Goal: Task Accomplishment & Management: Manage account settings

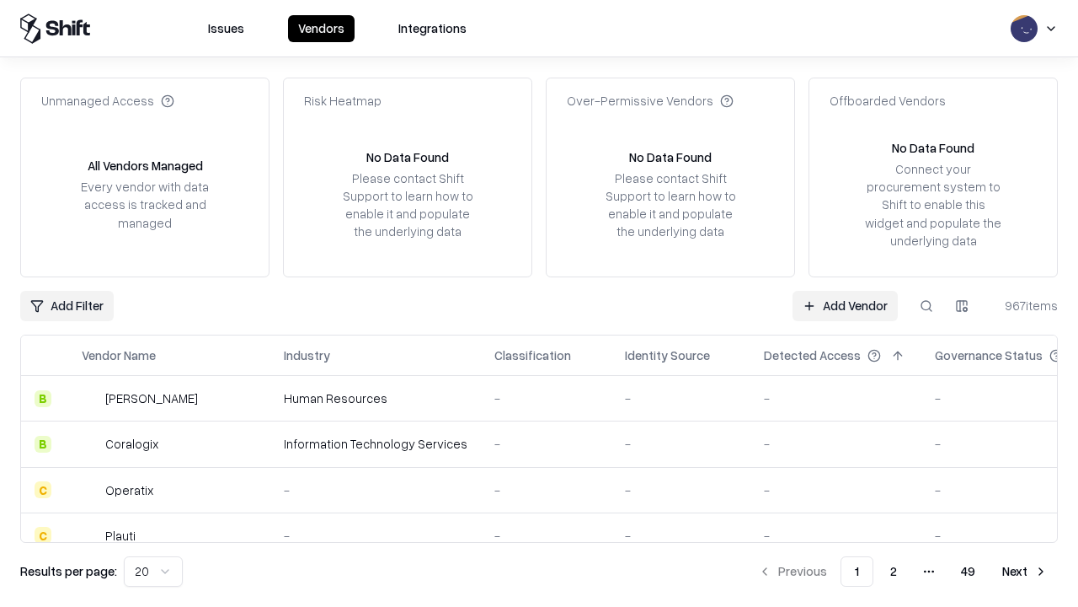
click at [845, 305] on link "Add Vendor" at bounding box center [845, 306] width 105 height 30
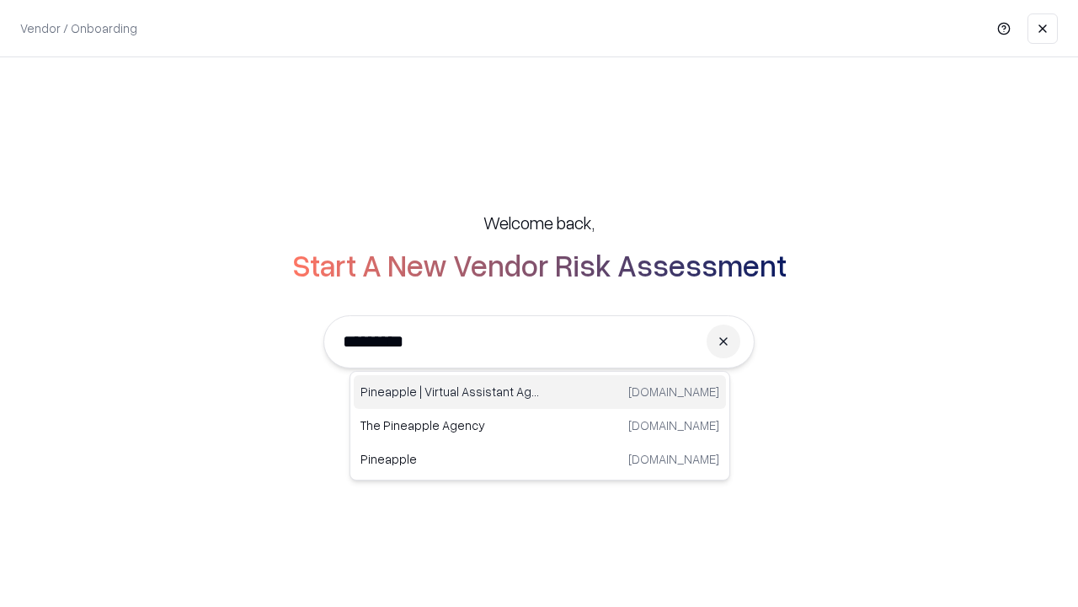
click at [540, 392] on div "Pineapple | Virtual Assistant Agency trypineapple.com" at bounding box center [540, 392] width 372 height 34
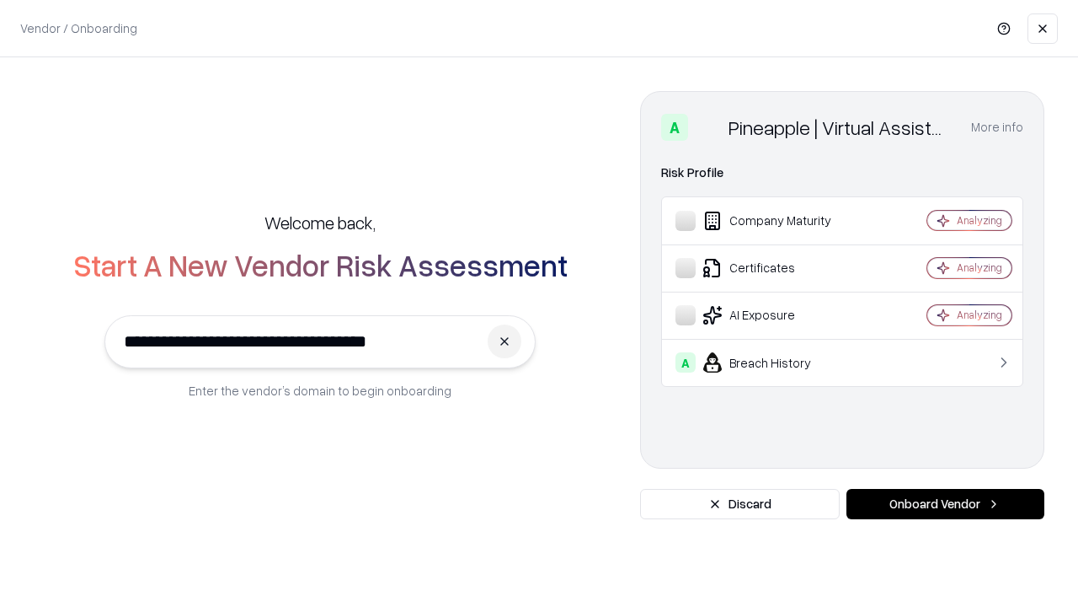
type input "**********"
click at [945, 504] on button "Onboard Vendor" at bounding box center [946, 504] width 198 height 30
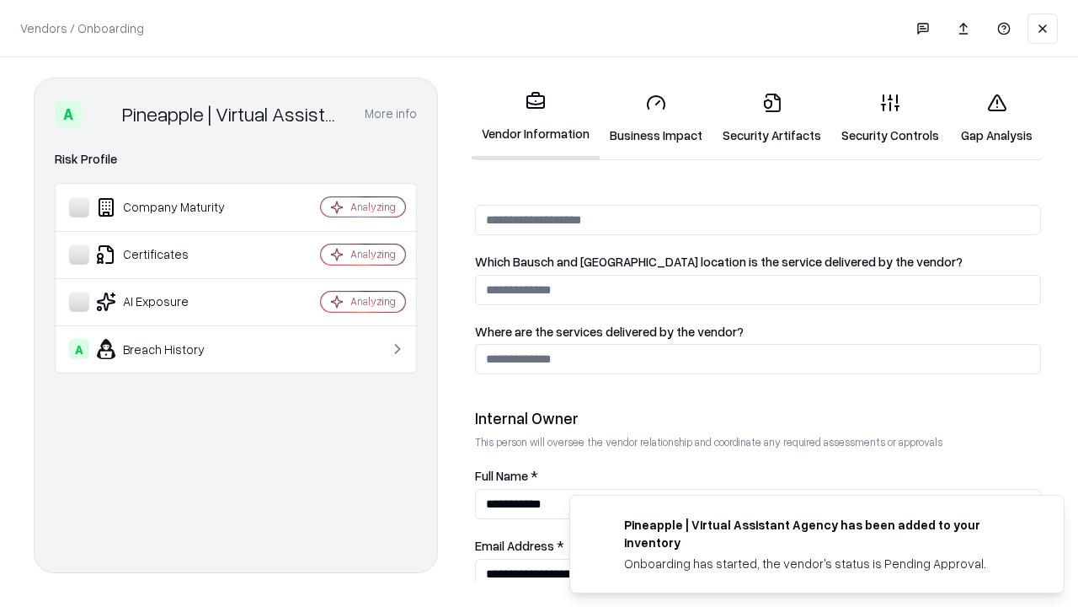
scroll to position [873, 0]
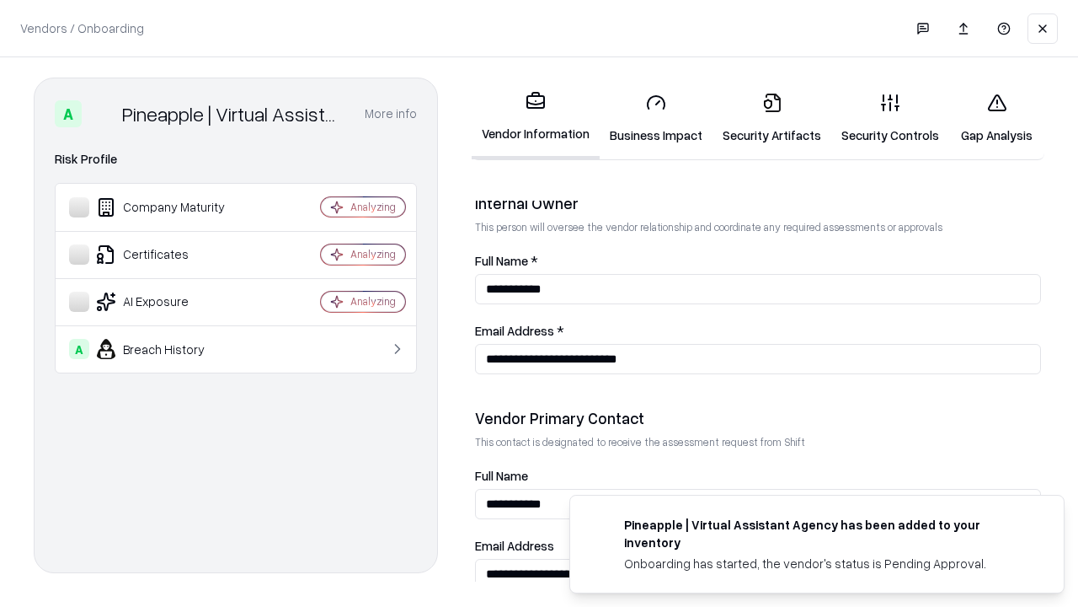
click at [772, 118] on link "Security Artifacts" at bounding box center [772, 118] width 119 height 78
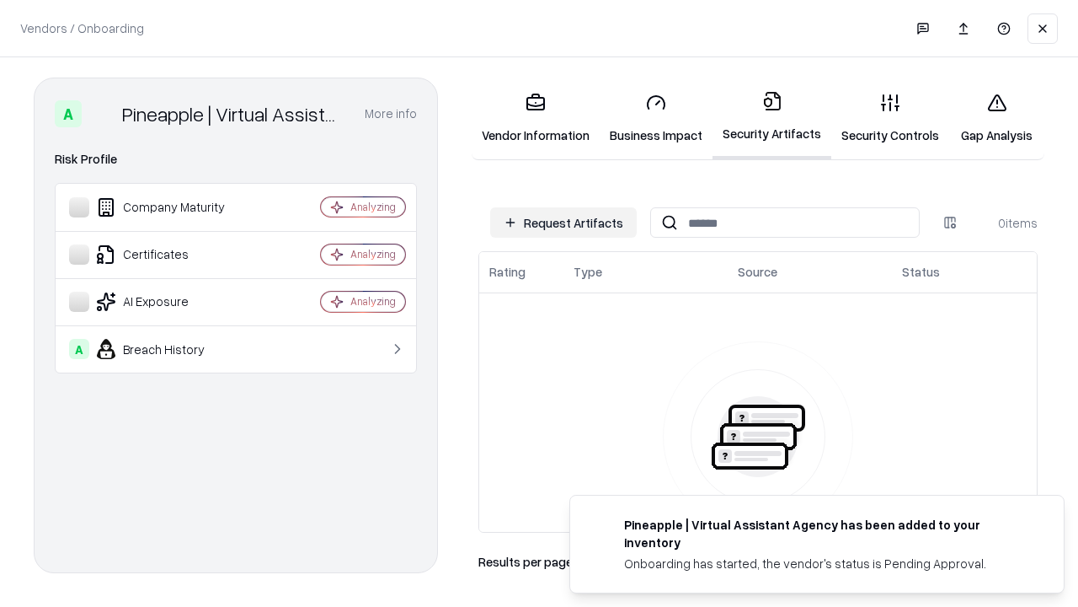
click at [564, 222] on button "Request Artifacts" at bounding box center [563, 222] width 147 height 30
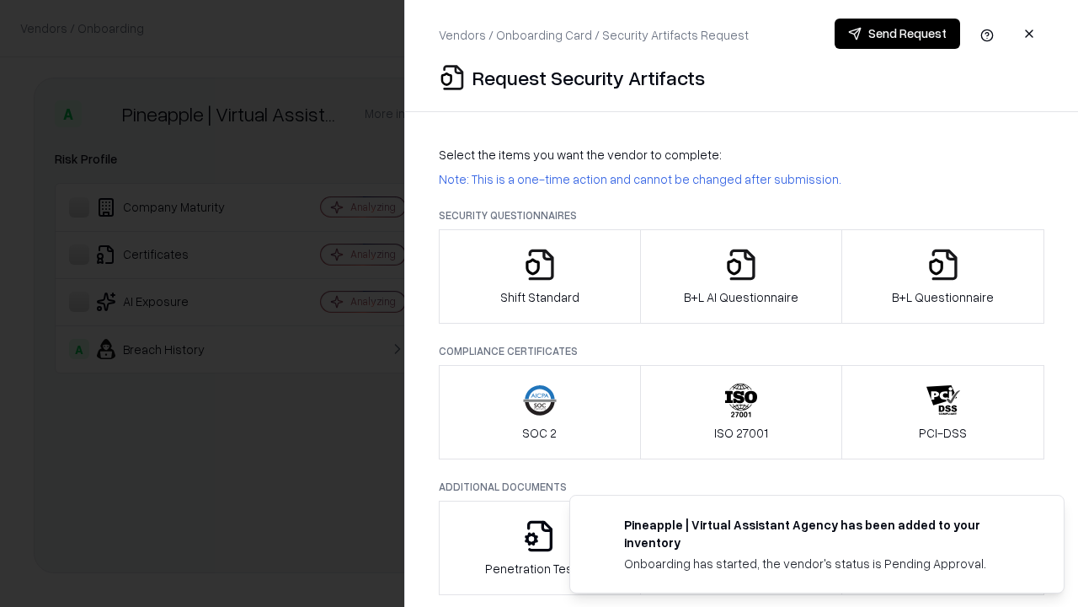
click at [943, 276] on icon "button" at bounding box center [944, 265] width 34 height 34
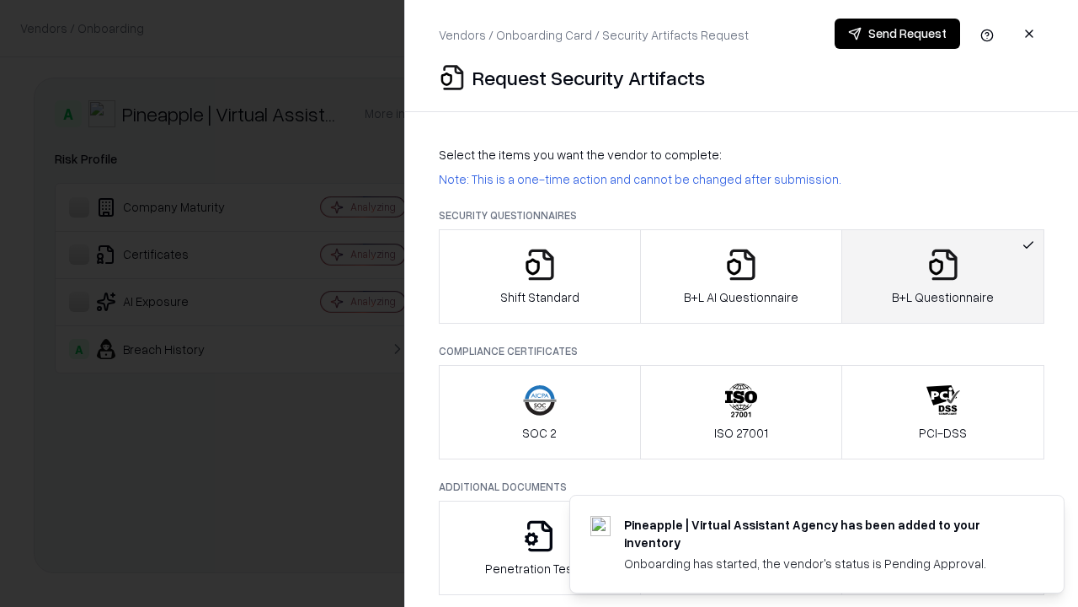
click at [740, 276] on icon "button" at bounding box center [741, 265] width 34 height 34
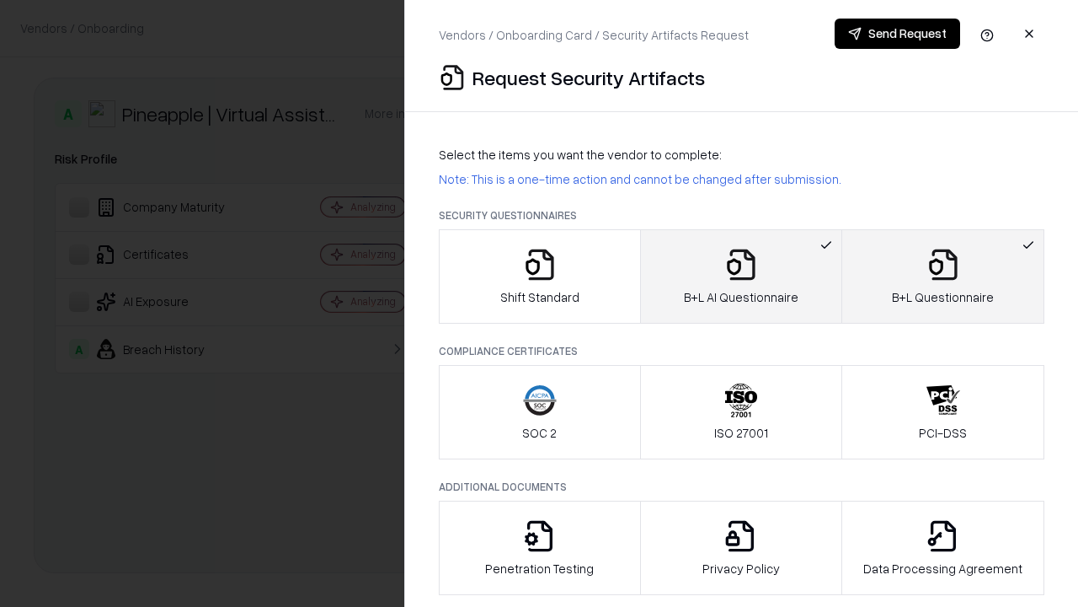
click at [897, 34] on button "Send Request" at bounding box center [898, 34] width 126 height 30
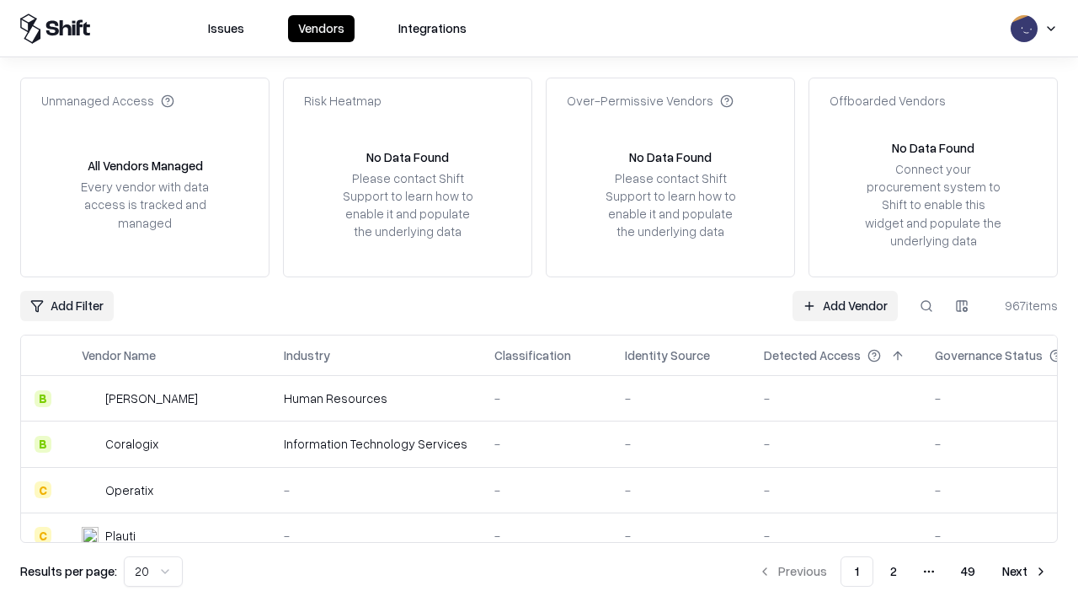
click at [927, 305] on button at bounding box center [926, 306] width 30 height 30
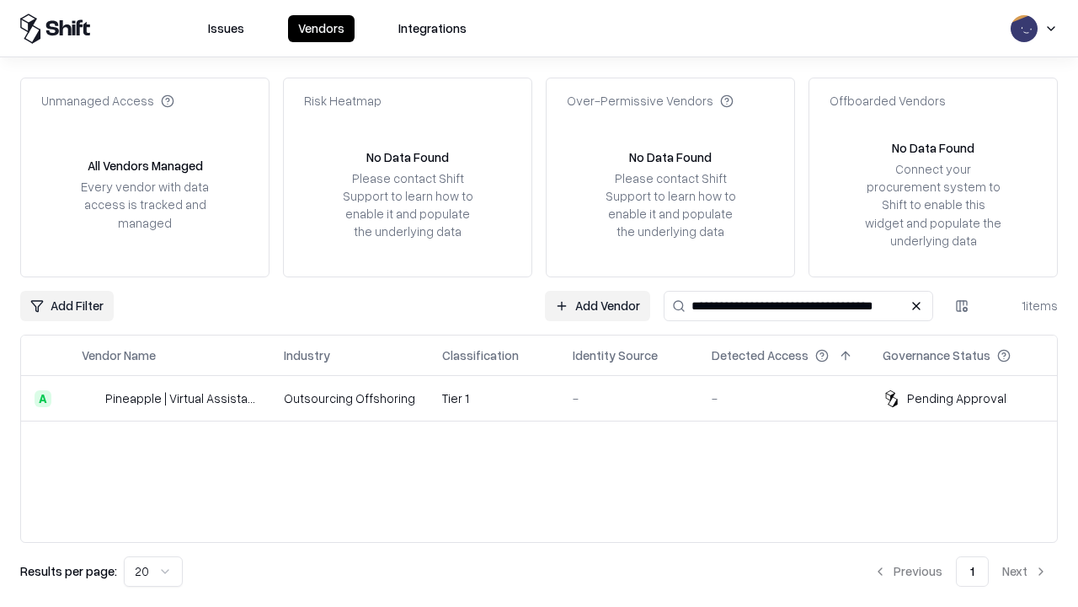
type input "**********"
click at [549, 398] on td "Tier 1" at bounding box center [494, 398] width 131 height 45
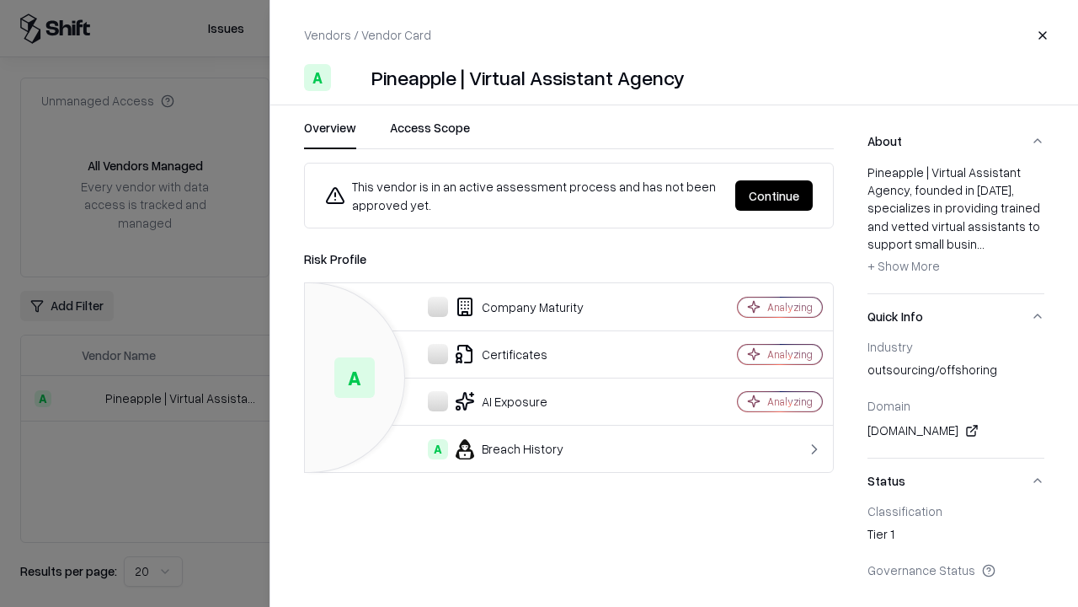
click at [774, 195] on button "Continue" at bounding box center [774, 195] width 78 height 30
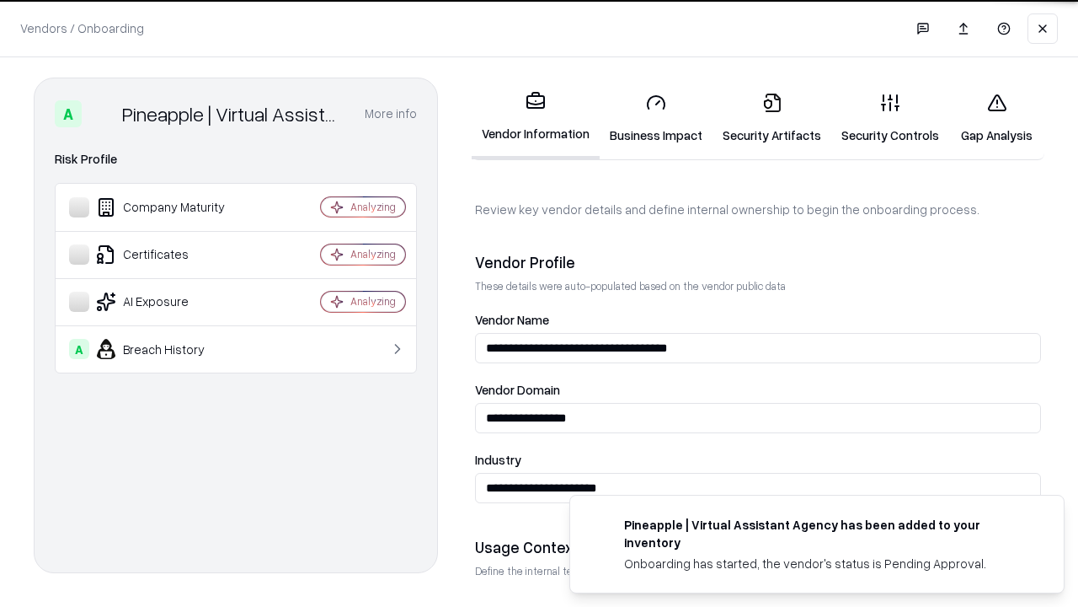
click at [772, 118] on link "Security Artifacts" at bounding box center [772, 118] width 119 height 78
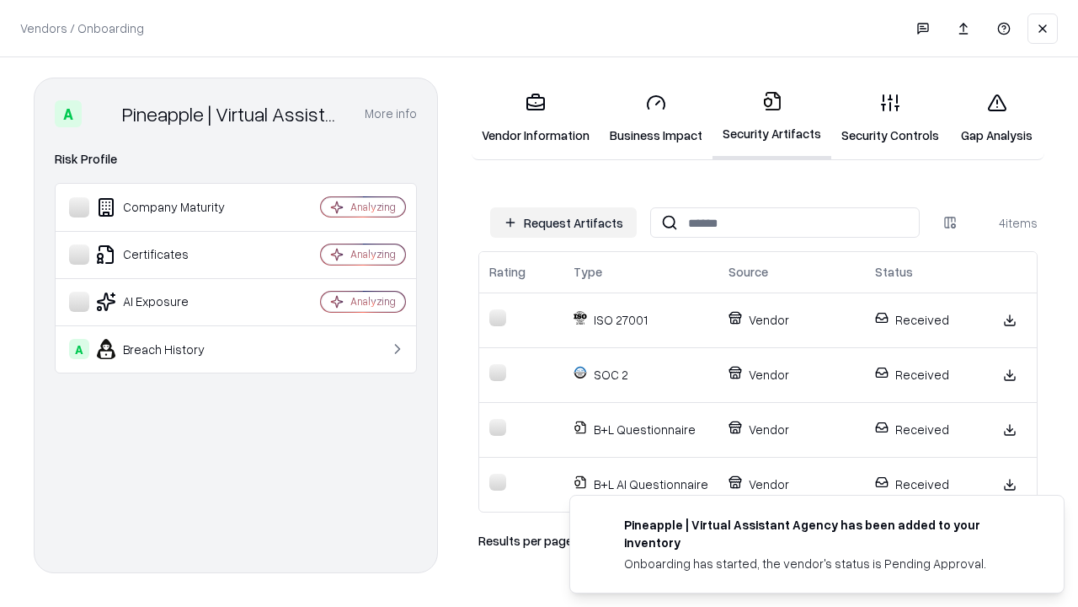
click at [997, 118] on link "Gap Analysis" at bounding box center [996, 118] width 95 height 78
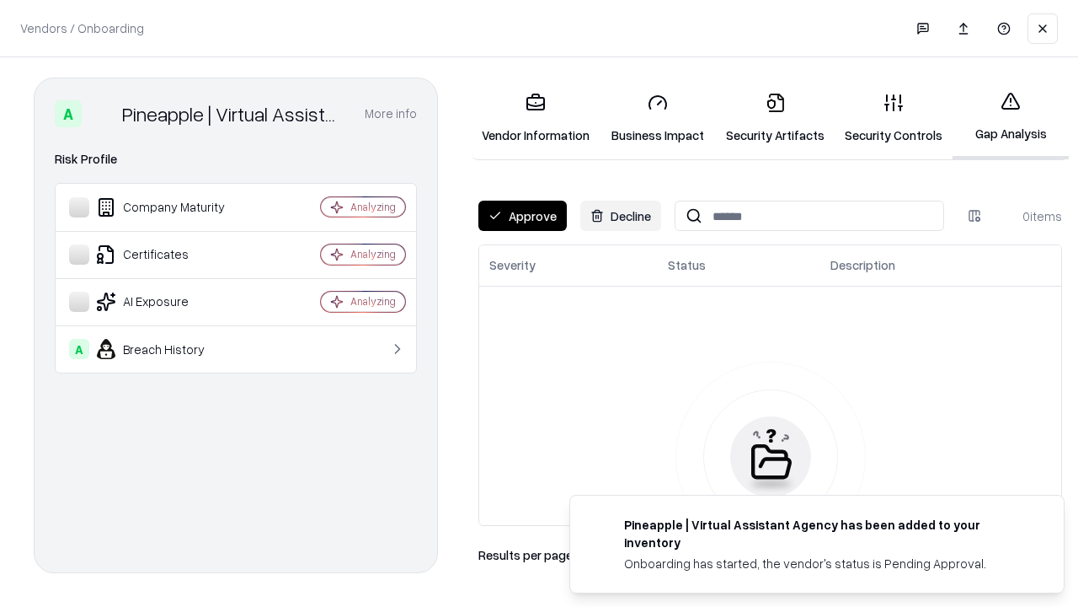
click at [522, 216] on button "Approve" at bounding box center [522, 215] width 88 height 30
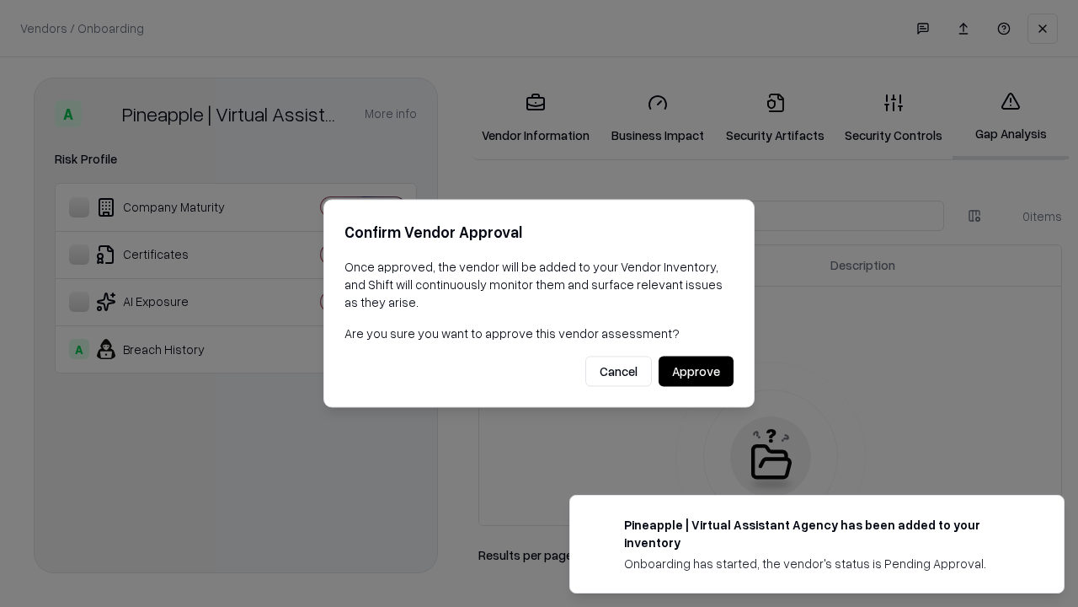
click at [696, 371] on button "Approve" at bounding box center [696, 371] width 75 height 30
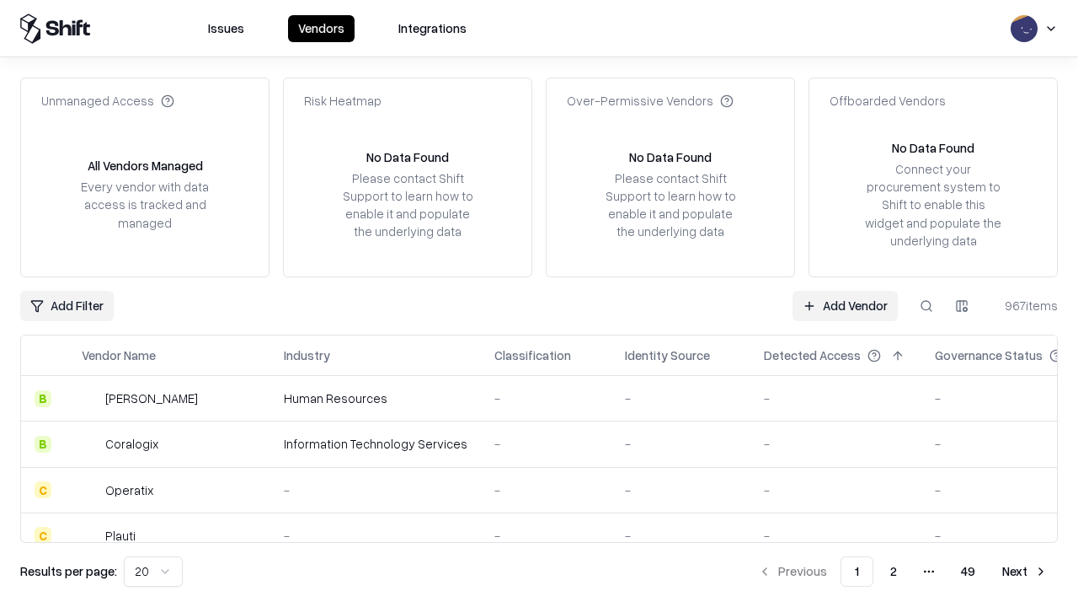
type input "**********"
click at [845, 305] on link "Add Vendor" at bounding box center [845, 306] width 105 height 30
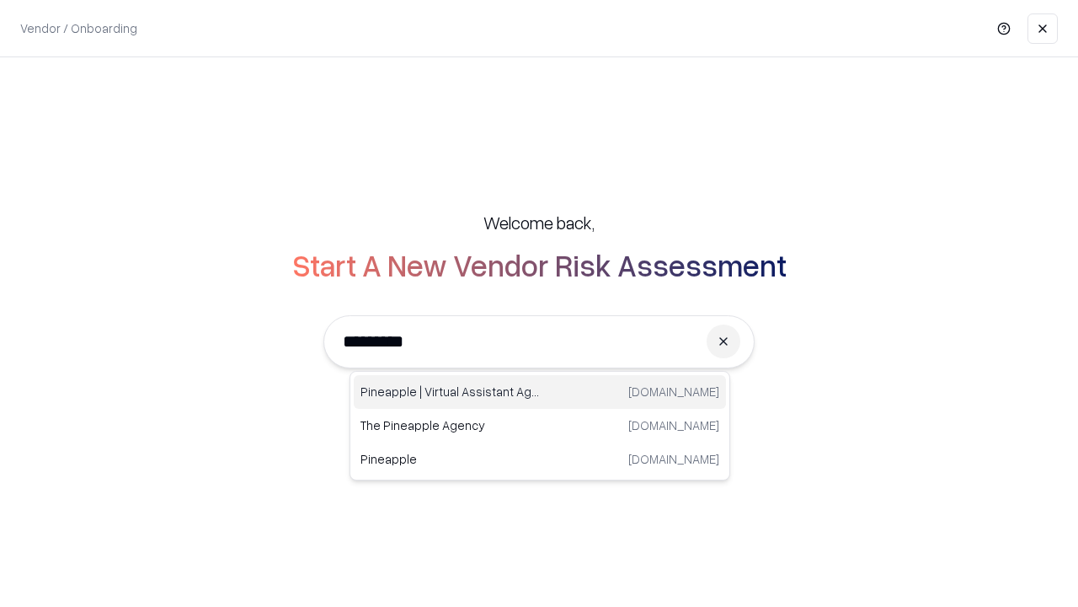
click at [540, 392] on div "Pineapple | Virtual Assistant Agency trypineapple.com" at bounding box center [540, 392] width 372 height 34
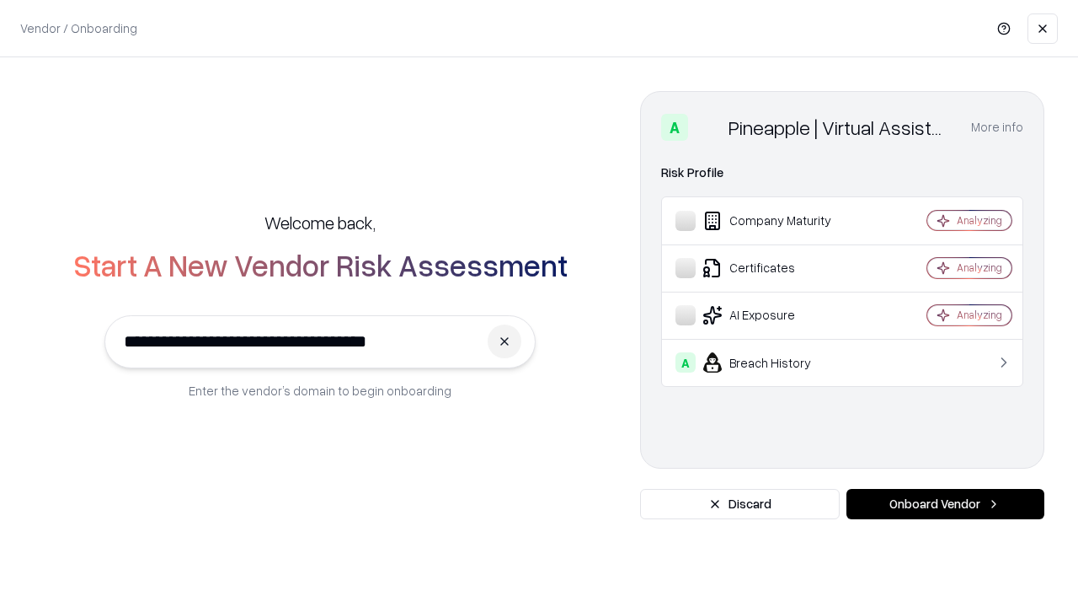
type input "**********"
click at [945, 504] on button "Onboard Vendor" at bounding box center [946, 504] width 198 height 30
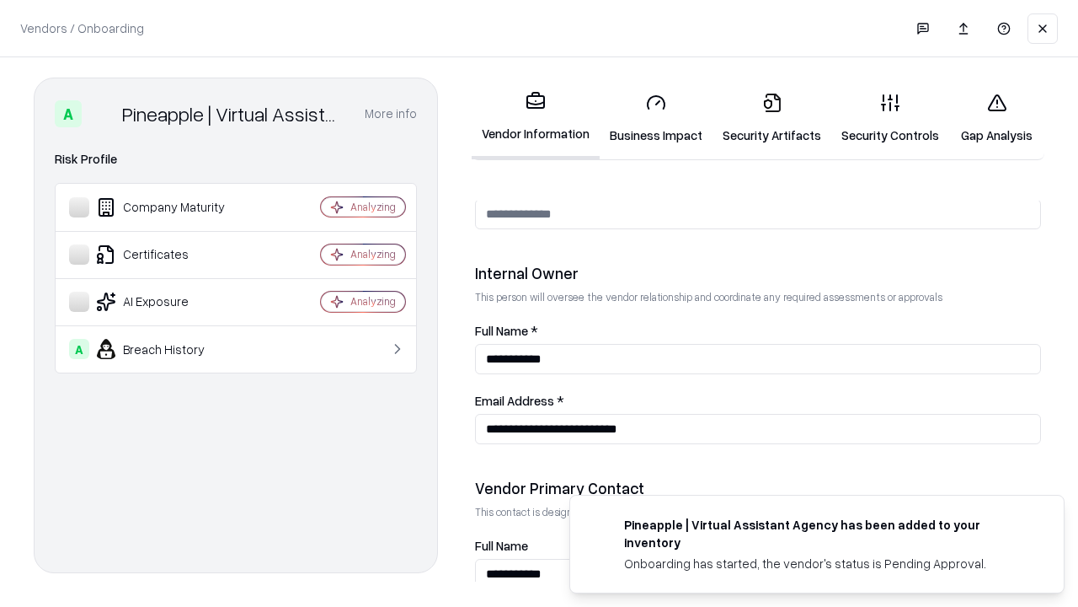
scroll to position [873, 0]
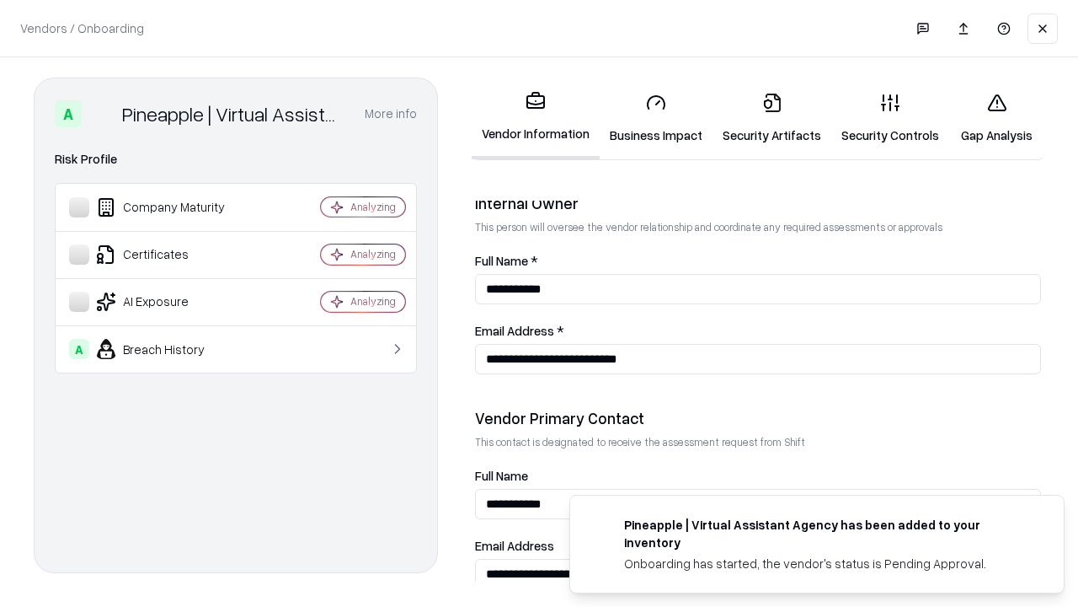
click at [997, 118] on link "Gap Analysis" at bounding box center [996, 118] width 95 height 78
